Goal: Find specific page/section

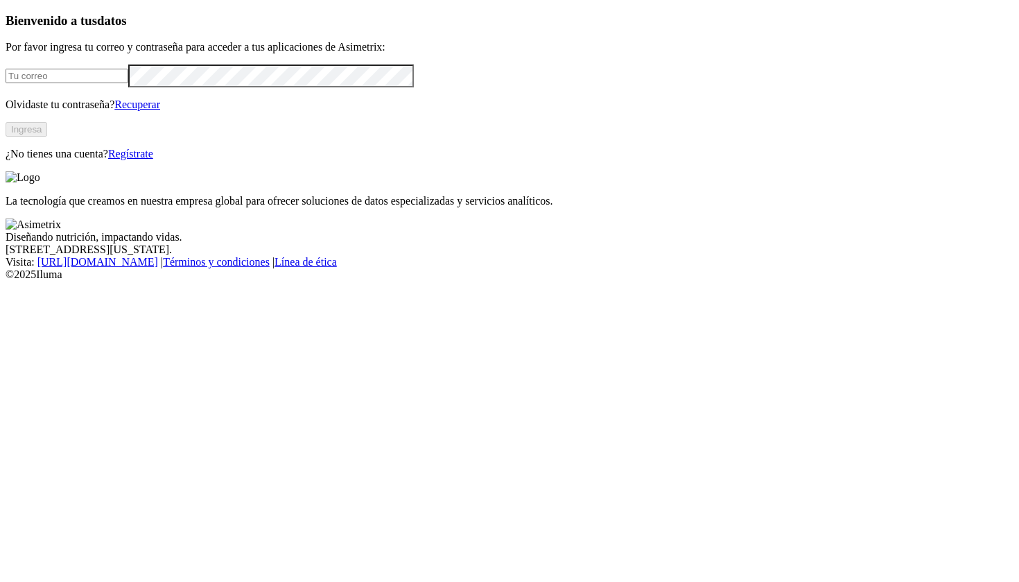
type input "[EMAIL_ADDRESS][DOMAIN_NAME]"
click input "submit" at bounding box center [0, 0] width 0 height 0
type input "[EMAIL_ADDRESS][DOMAIN_NAME]"
click at [47, 137] on button "Ingresa" at bounding box center [27, 129] width 42 height 15
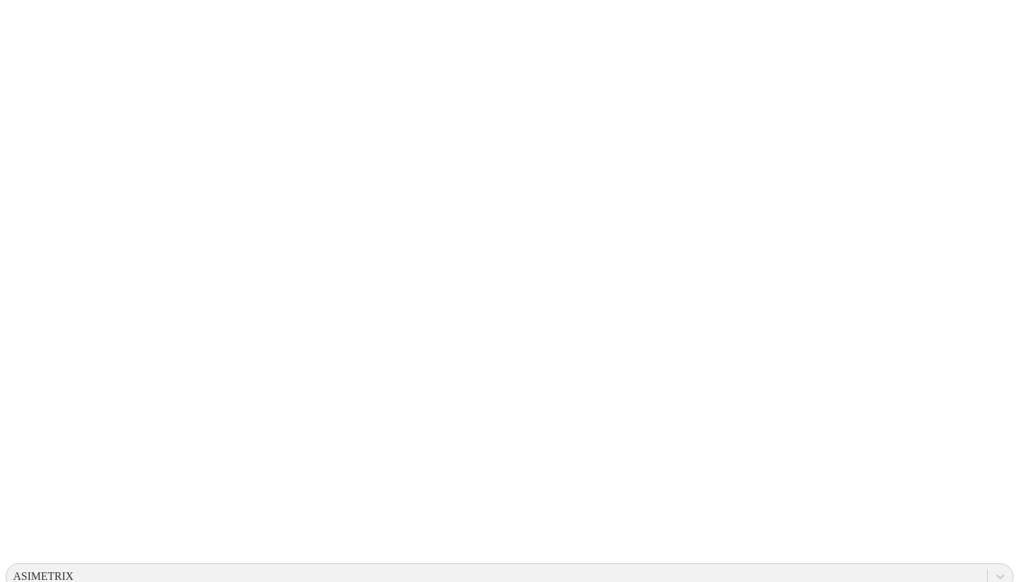
click at [28, 261] on icon at bounding box center [27, 282] width 43 height 43
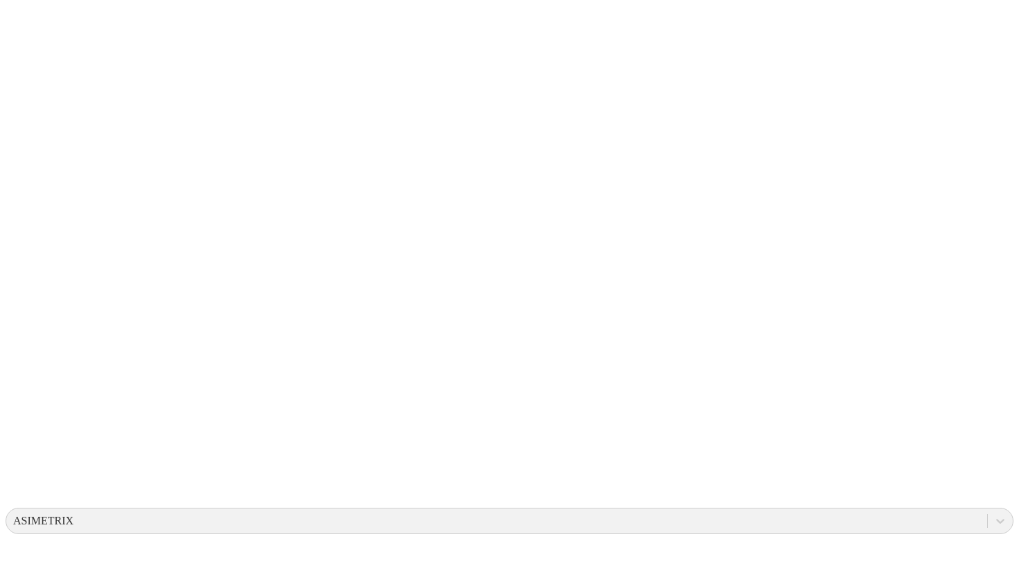
scroll to position [55, 0]
